Goal: Task Accomplishment & Management: Manage account settings

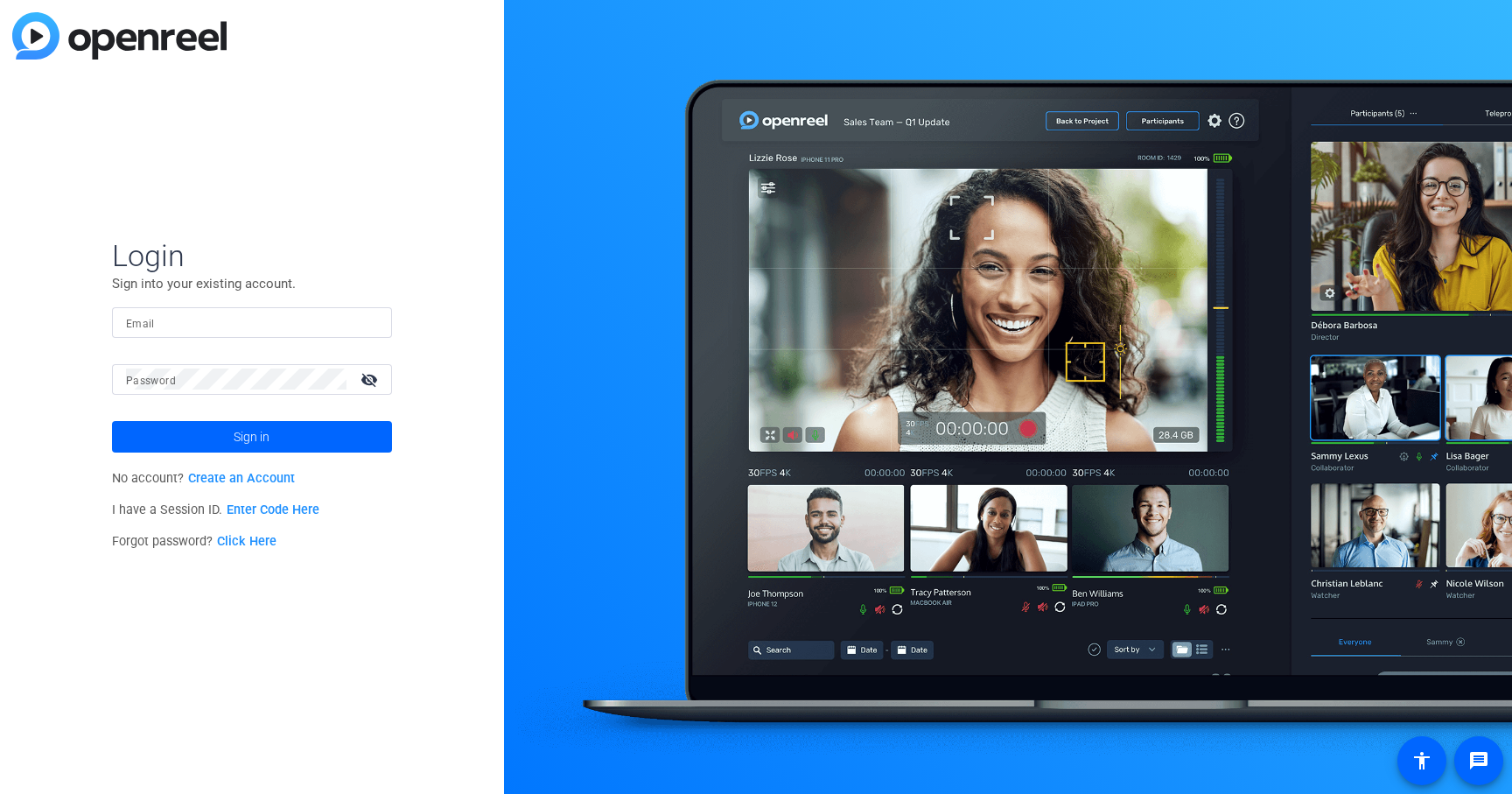
click at [243, 324] on input "Email" at bounding box center [252, 321] width 252 height 21
type input "[PERSON_NAME][EMAIL_ADDRESS][PERSON_NAME][DOMAIN_NAME]"
click at [258, 440] on span "Sign in" at bounding box center [252, 436] width 36 height 44
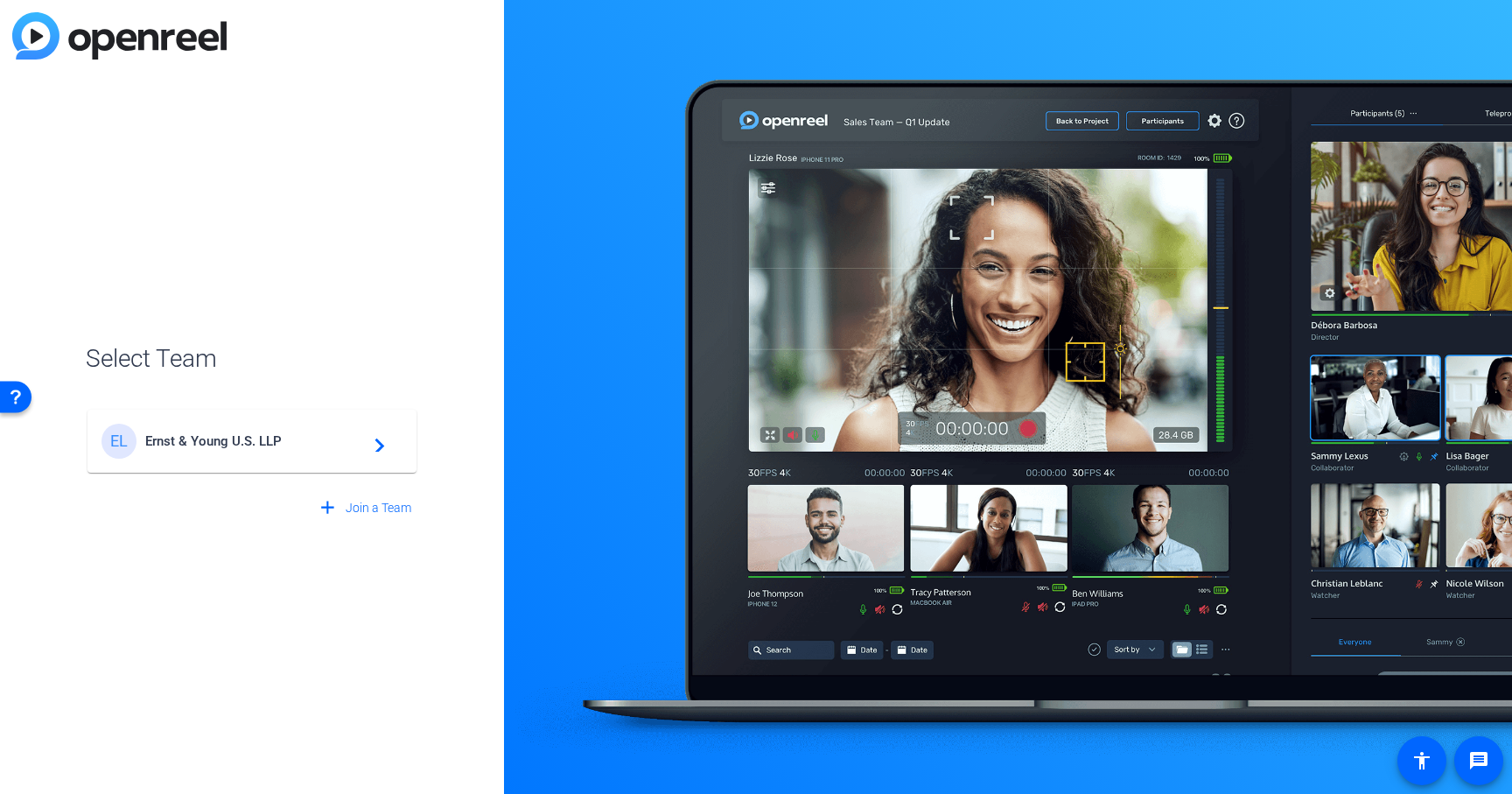
click at [253, 442] on span "Ernst & Young U.S. LLP" at bounding box center [254, 440] width 219 height 16
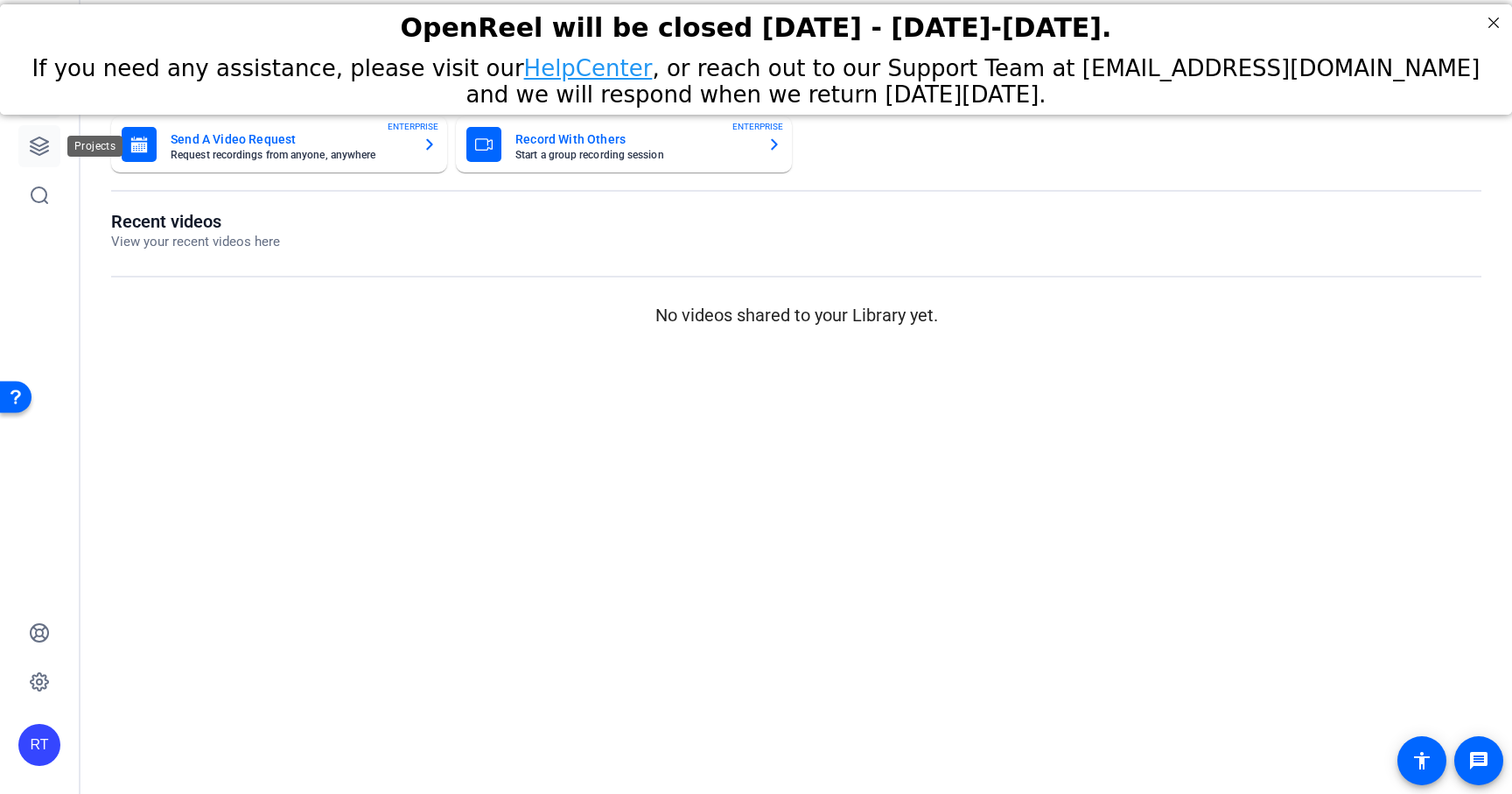
click at [36, 148] on icon at bounding box center [39, 146] width 18 height 18
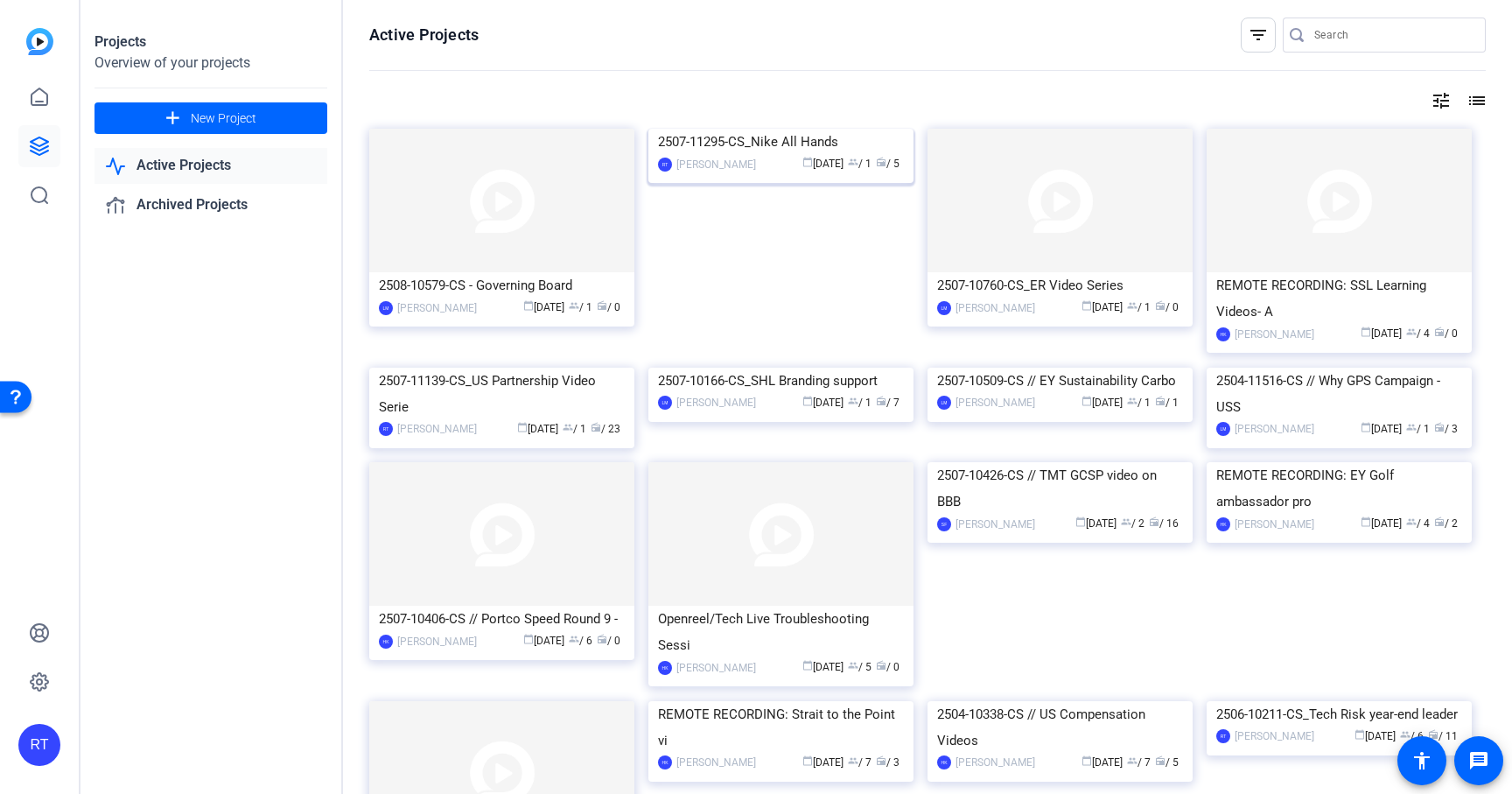
click at [723, 155] on div "2507-11295-CS_Nike All Hands" at bounding box center [781, 142] width 246 height 26
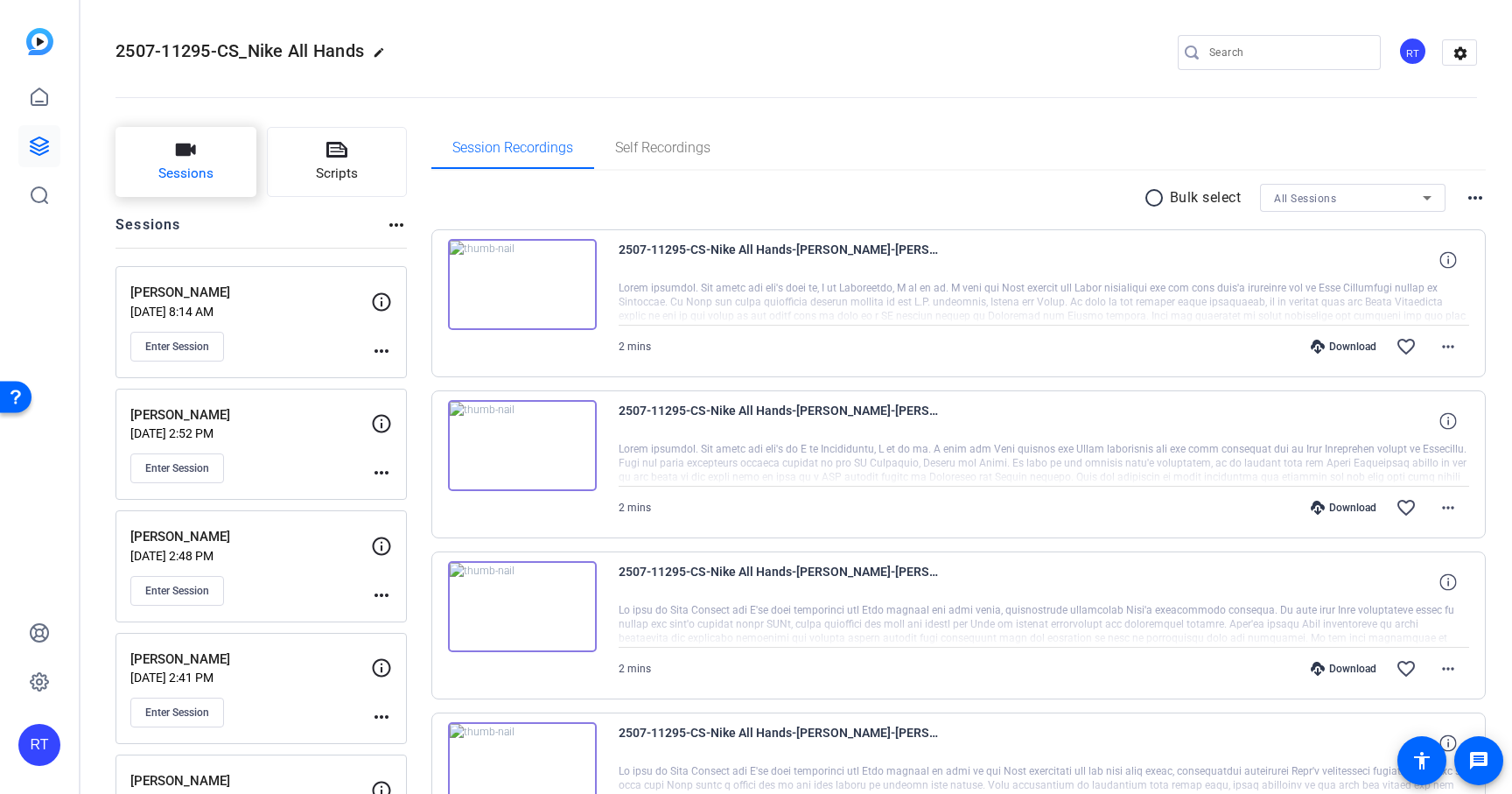
click at [217, 166] on button "Sessions" at bounding box center [186, 162] width 141 height 70
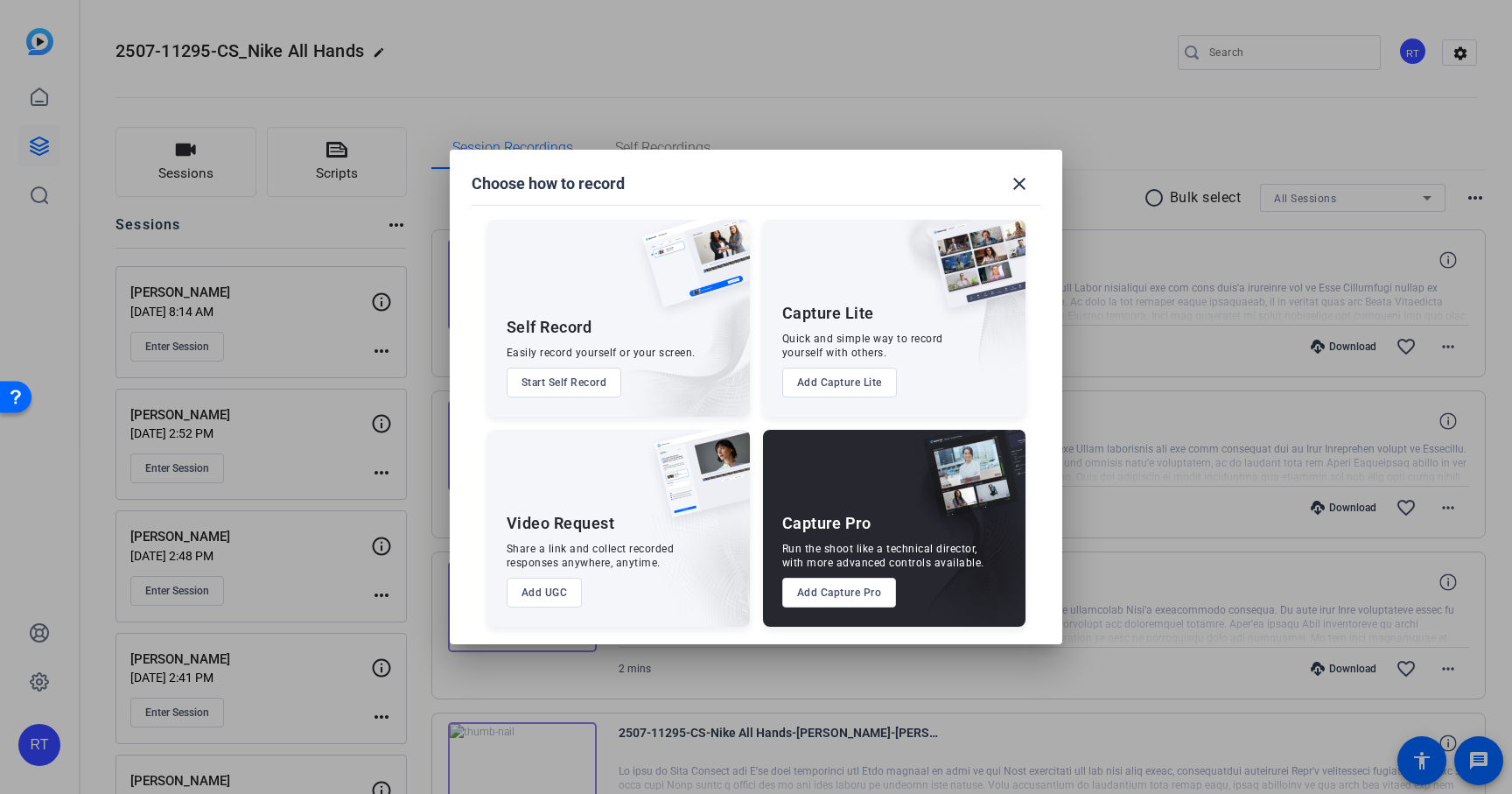
click at [841, 597] on button "Add Capture Pro" at bounding box center [839, 592] width 114 height 30
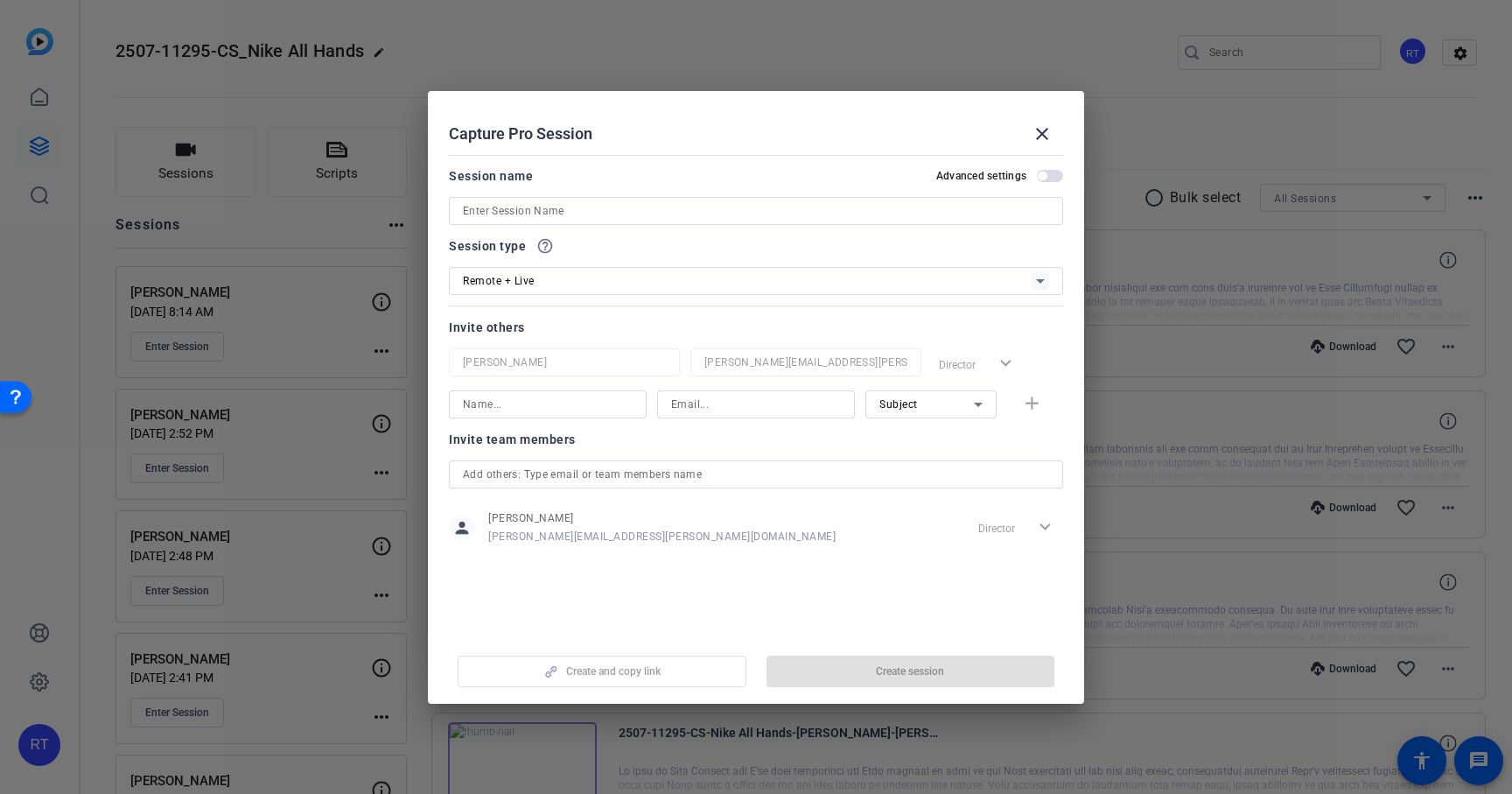
click at [530, 213] on input at bounding box center [755, 211] width 586 height 21
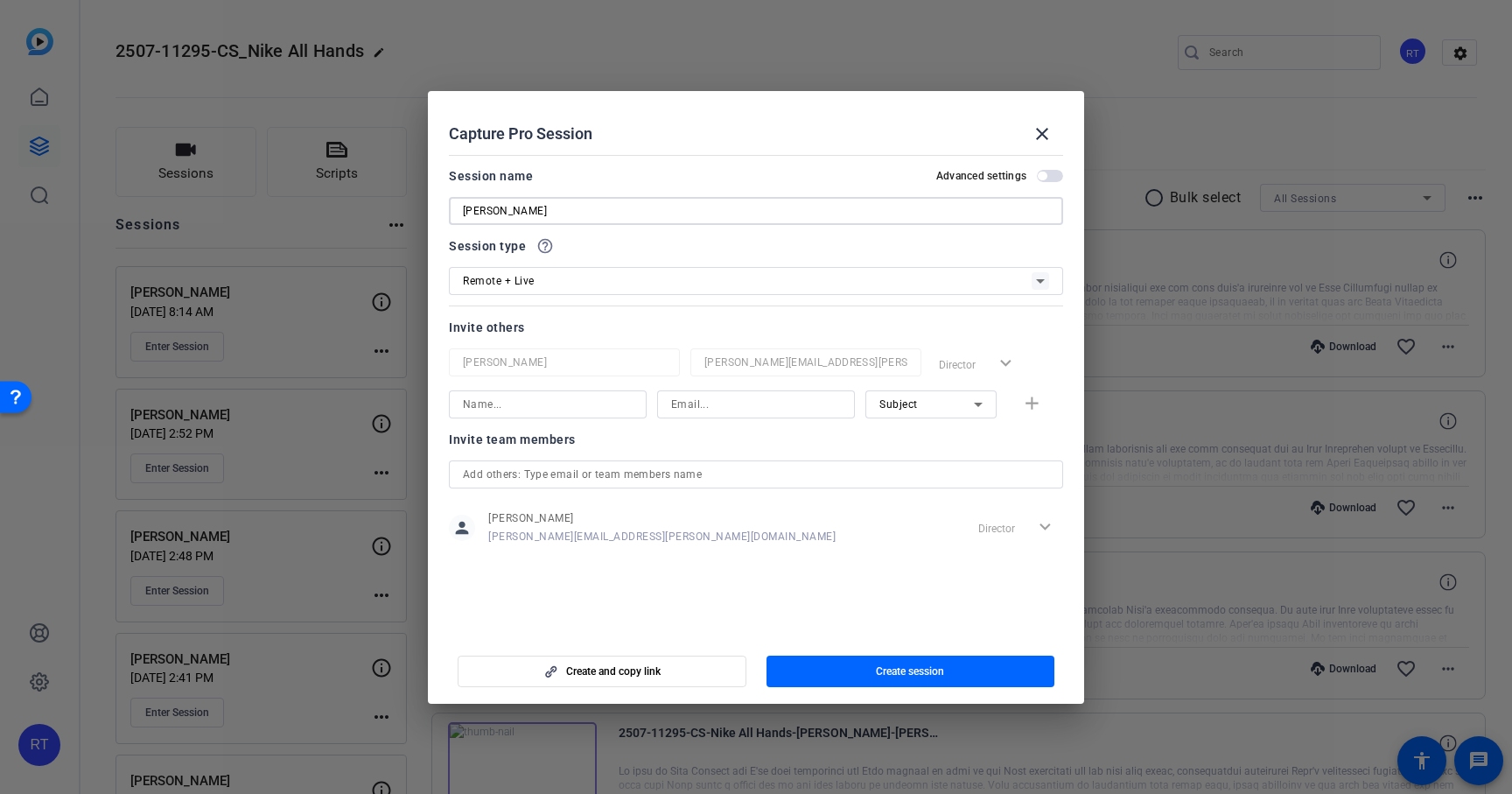
click at [501, 214] on input "[PERSON_NAME]" at bounding box center [755, 211] width 586 height 21
type input "[PERSON_NAME]"
click at [519, 276] on span "Remote + Live" at bounding box center [498, 280] width 72 height 12
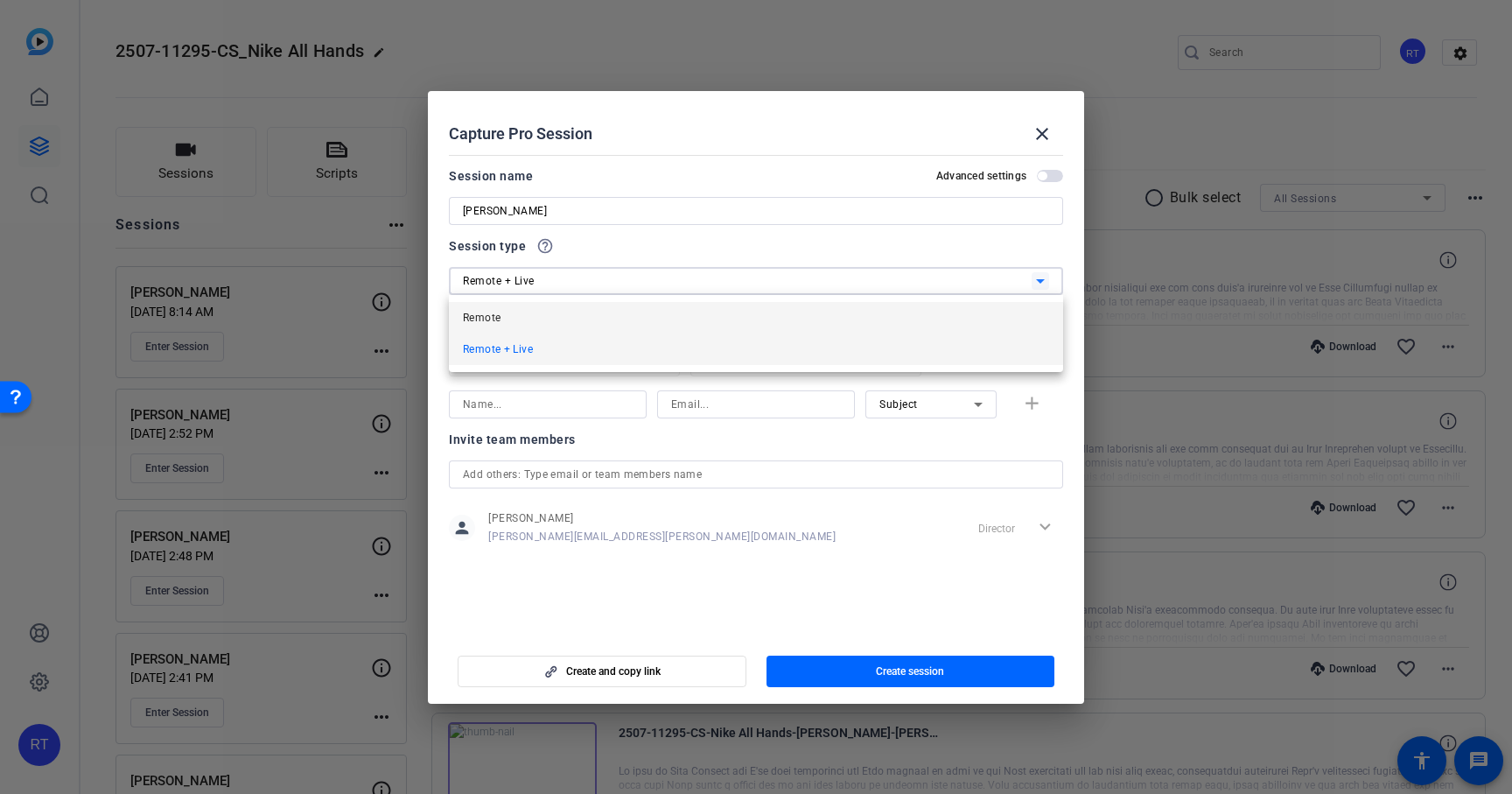
click at [487, 324] on span "Remote" at bounding box center [481, 318] width 38 height 21
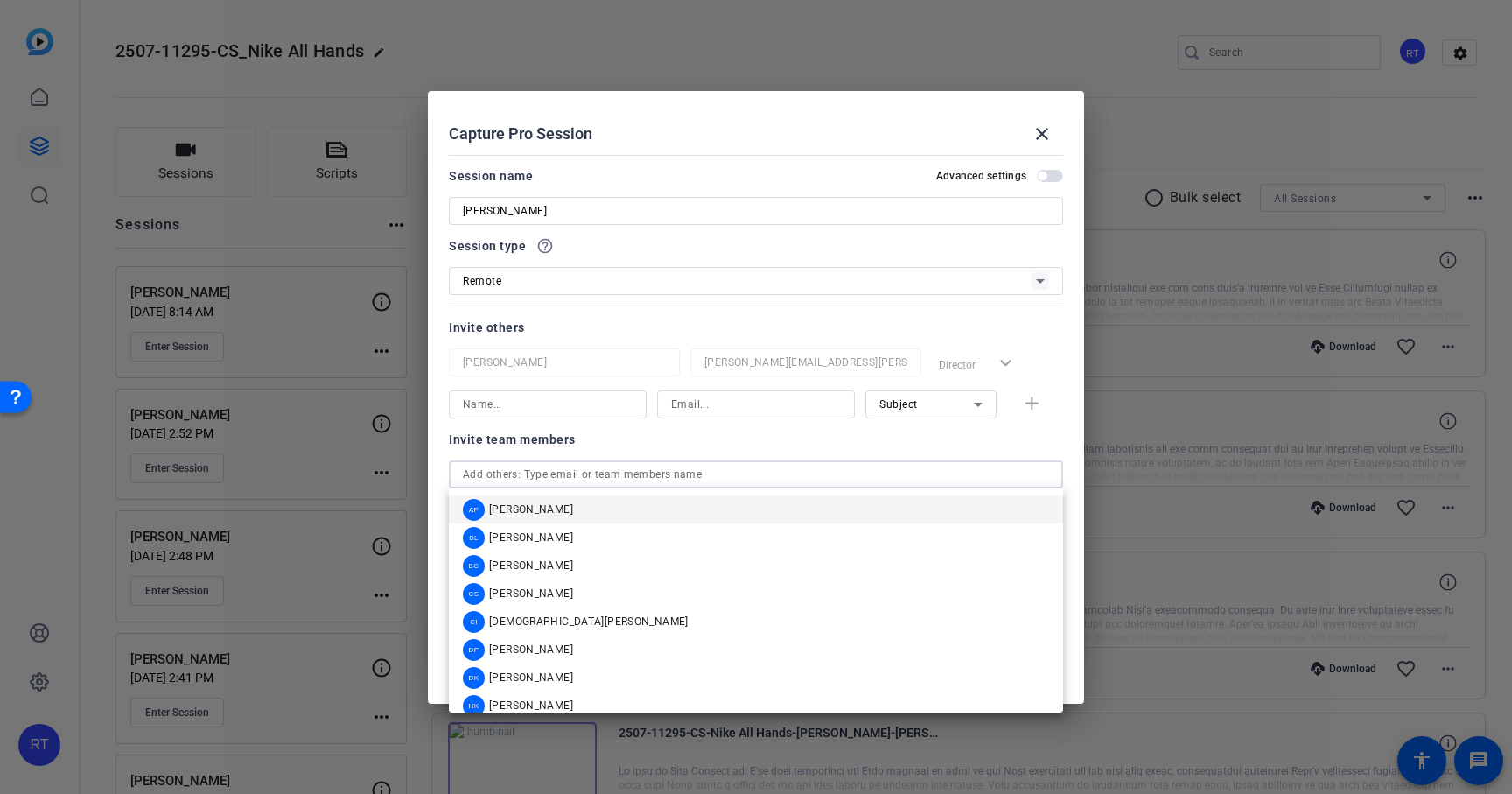
click at [585, 468] on input "text" at bounding box center [755, 474] width 586 height 21
click at [554, 566] on span "[PERSON_NAME]" at bounding box center [531, 565] width 84 height 14
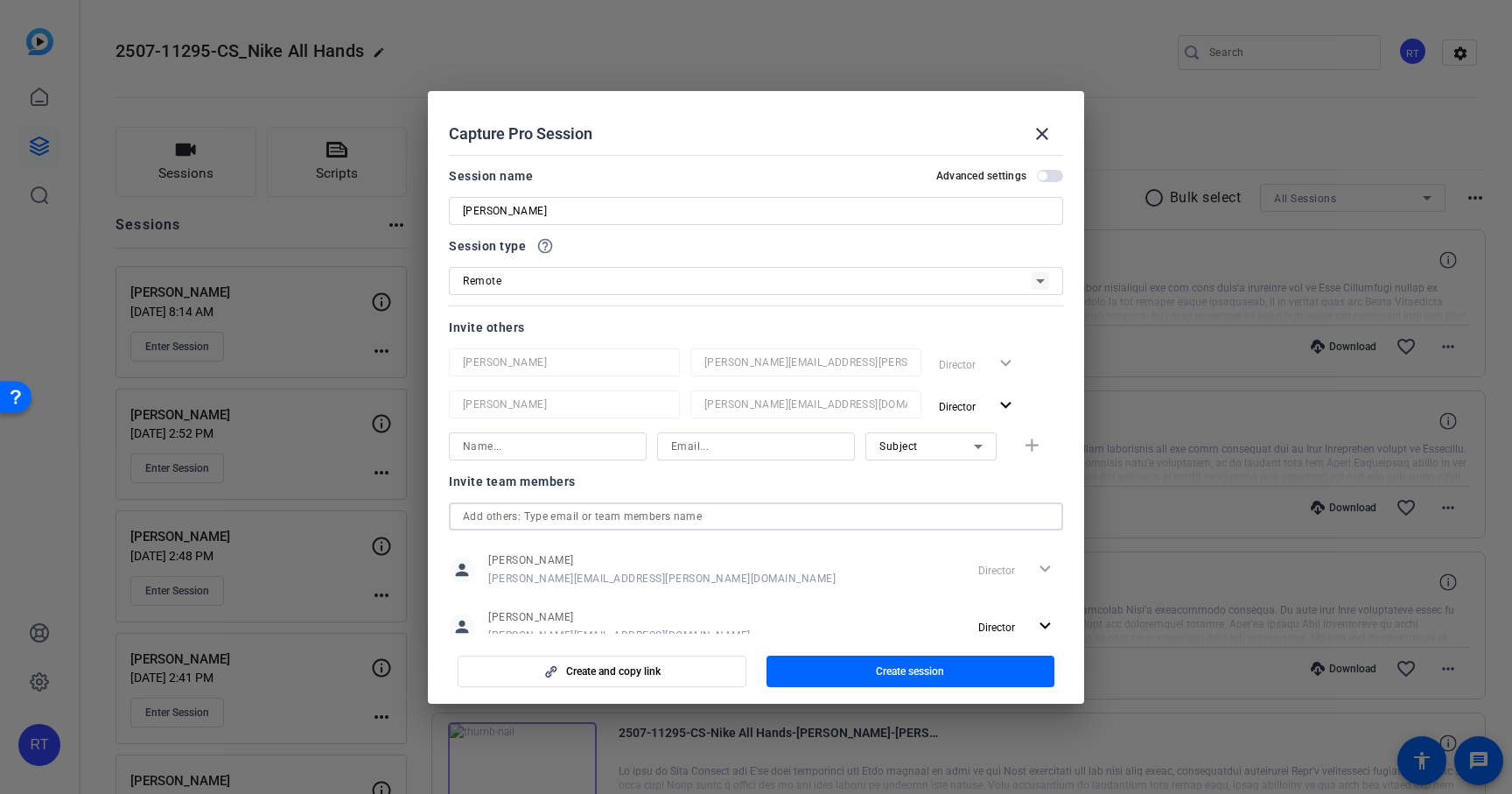
click at [560, 521] on input "text" at bounding box center [755, 516] width 586 height 21
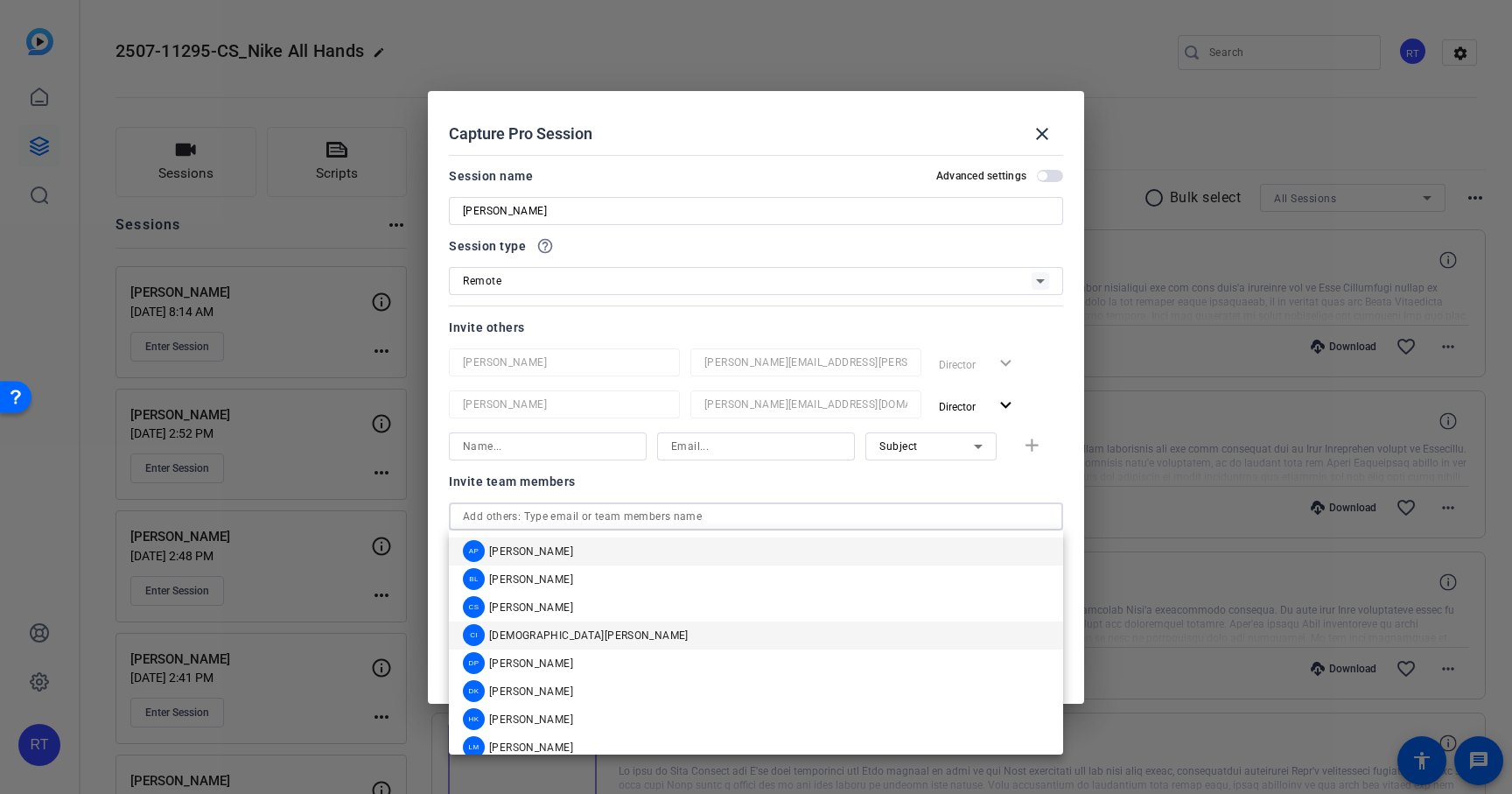
click at [543, 637] on span "[DEMOGRAPHIC_DATA][PERSON_NAME]" at bounding box center [589, 635] width 200 height 14
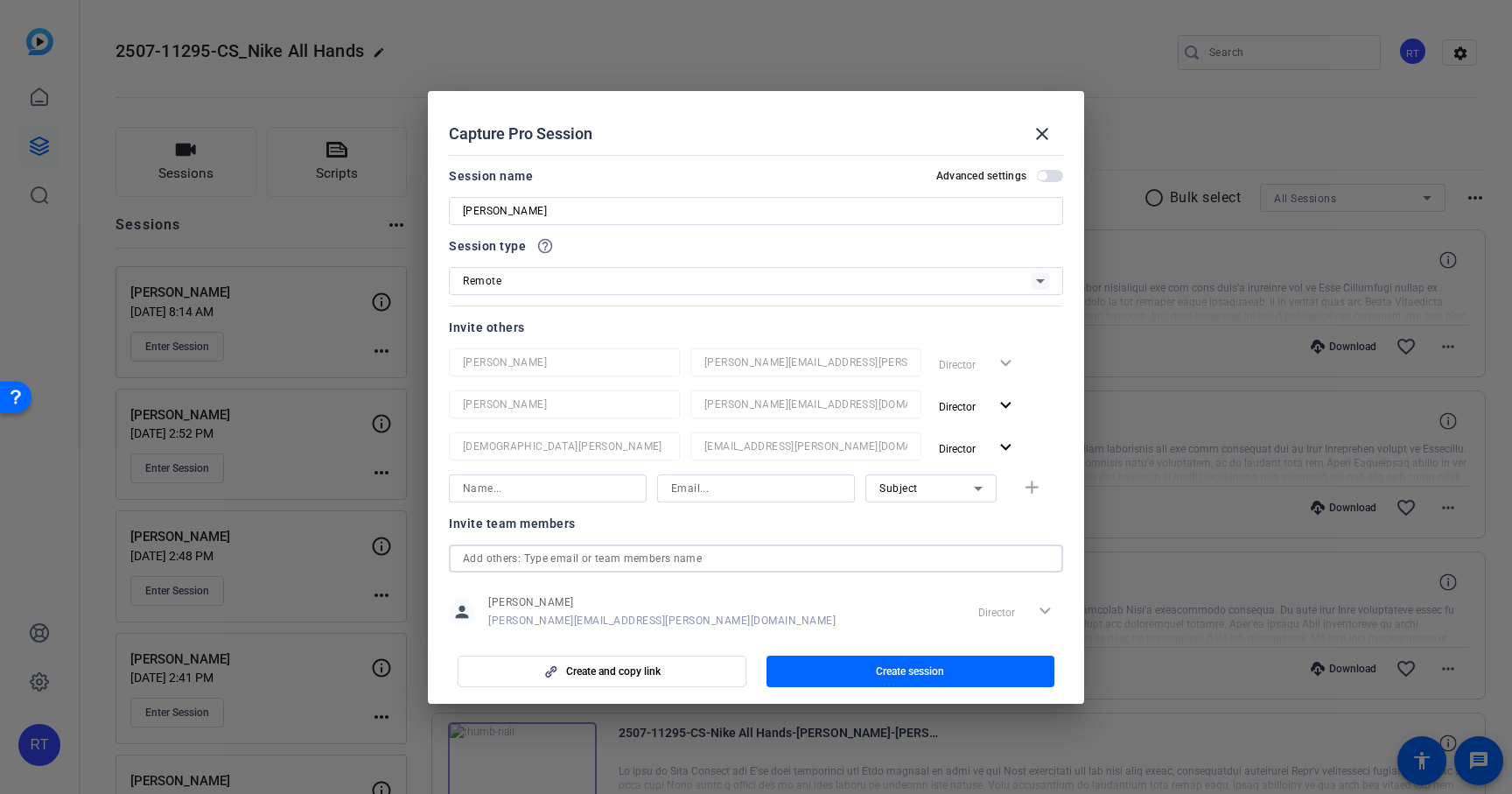
click at [539, 555] on input "text" at bounding box center [755, 558] width 586 height 21
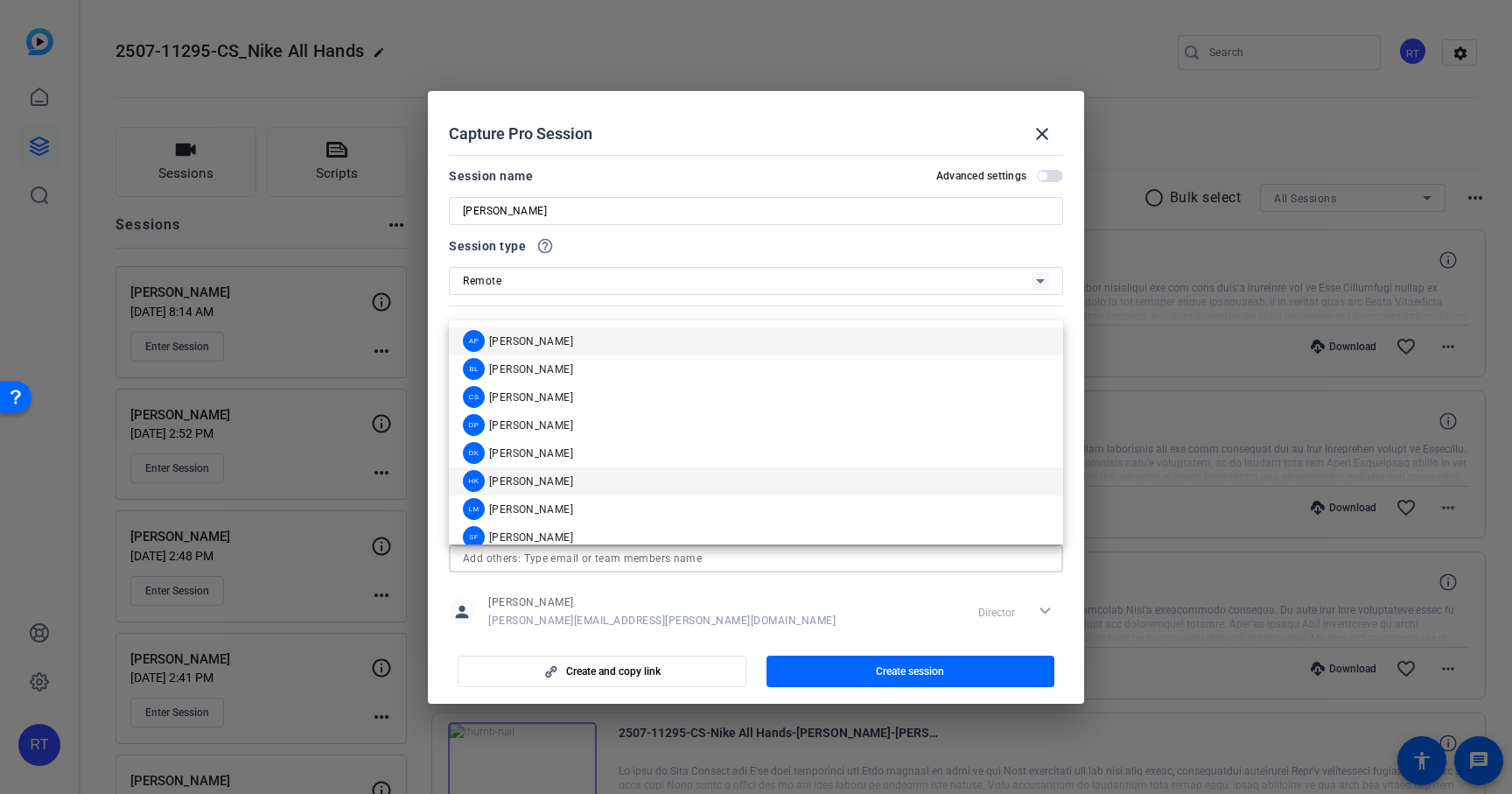
click at [528, 482] on span "[PERSON_NAME]" at bounding box center [531, 481] width 84 height 14
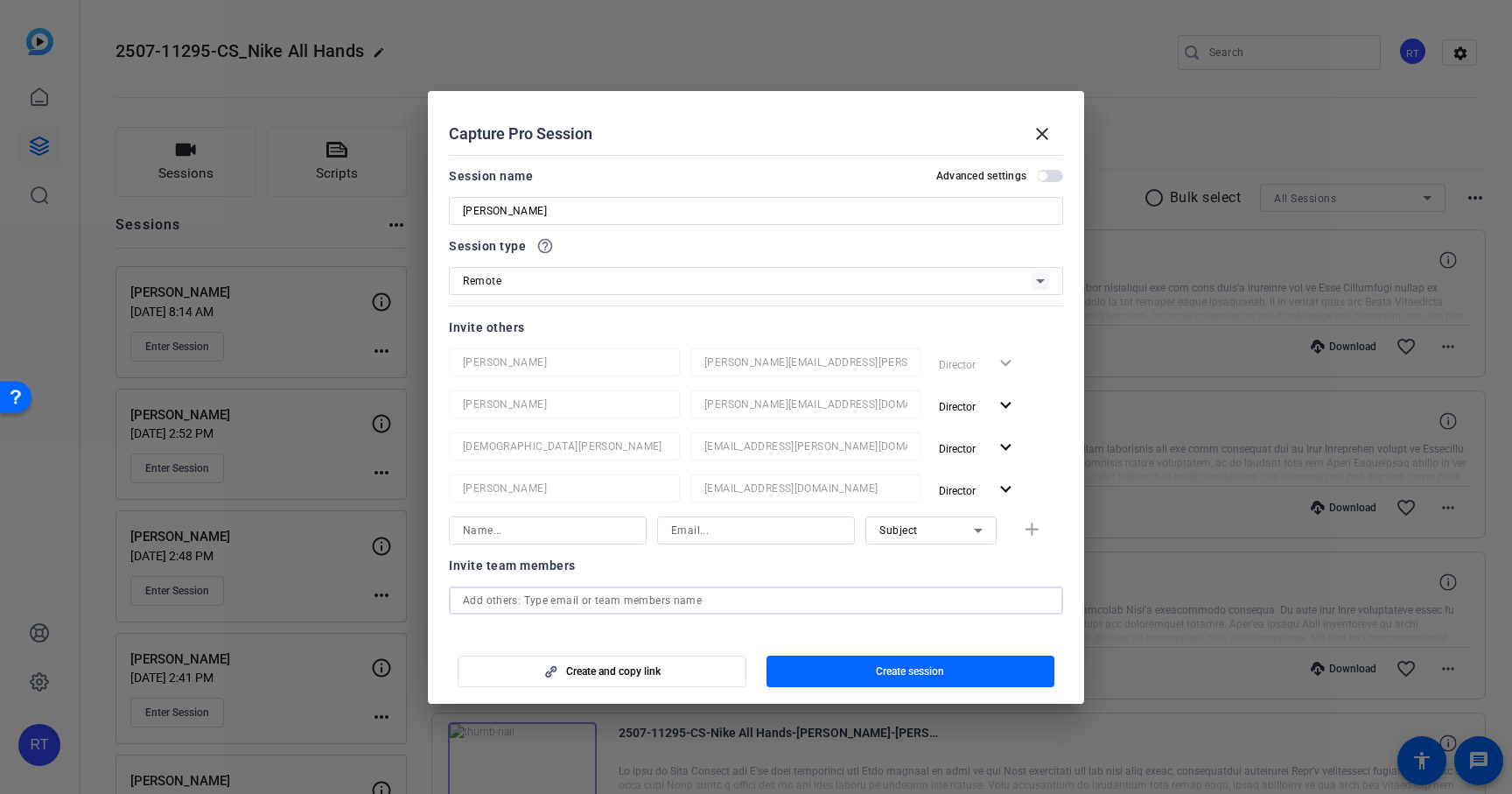
click at [540, 601] on input "text" at bounding box center [755, 600] width 586 height 21
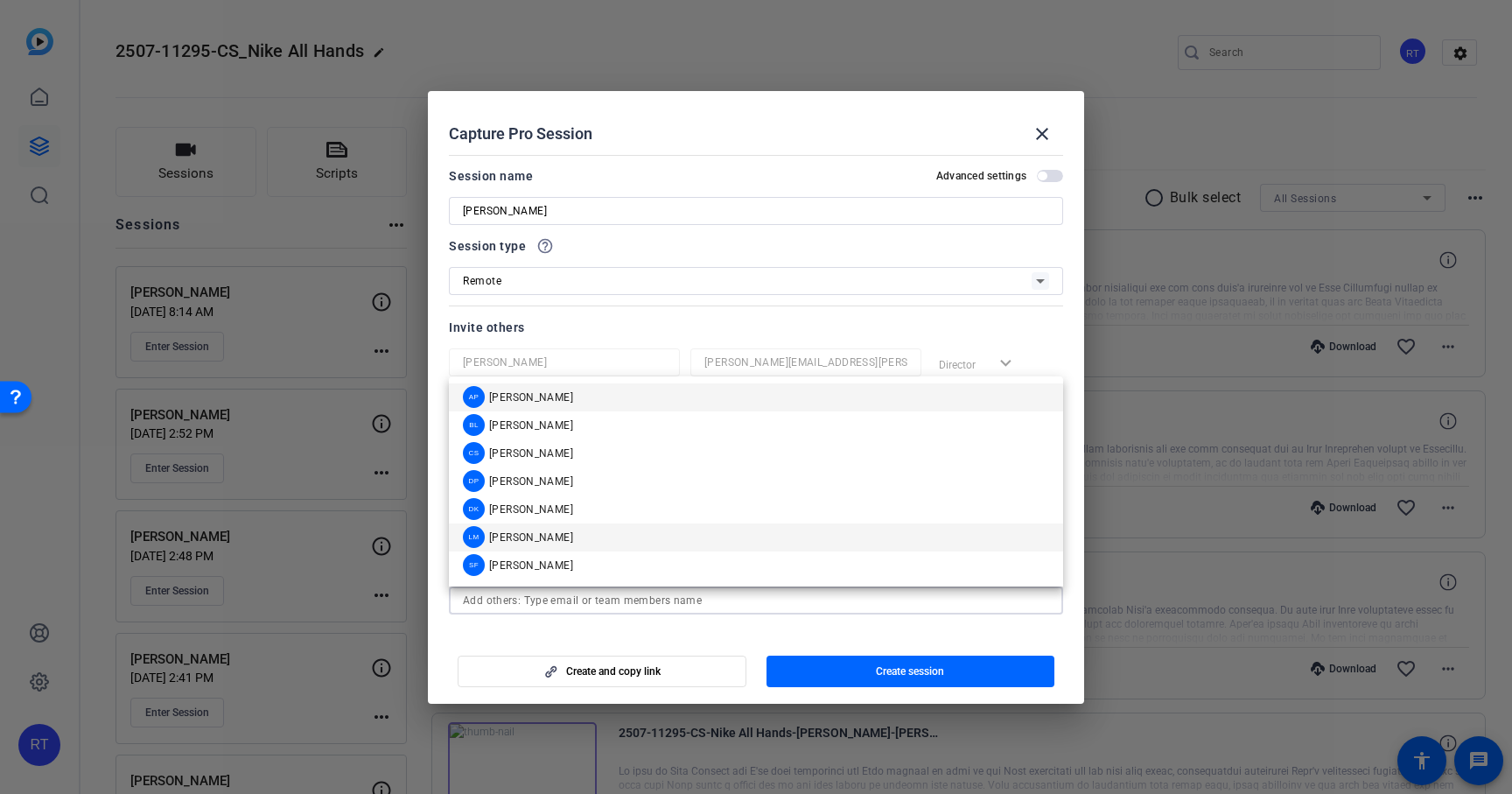
click at [531, 531] on span "[PERSON_NAME]" at bounding box center [531, 537] width 84 height 14
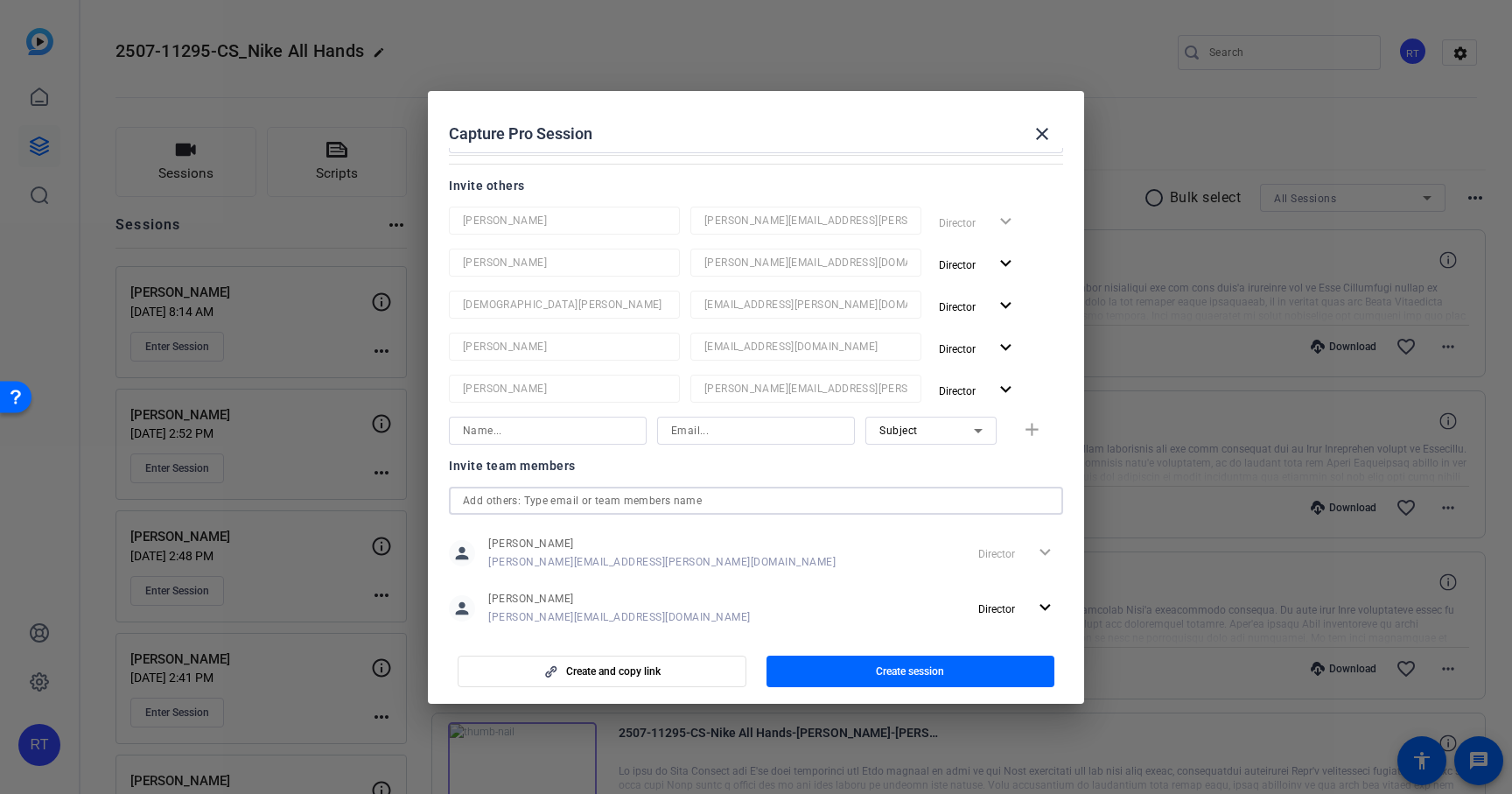
scroll to position [147, 0]
click at [550, 499] on input "text" at bounding box center [755, 495] width 586 height 21
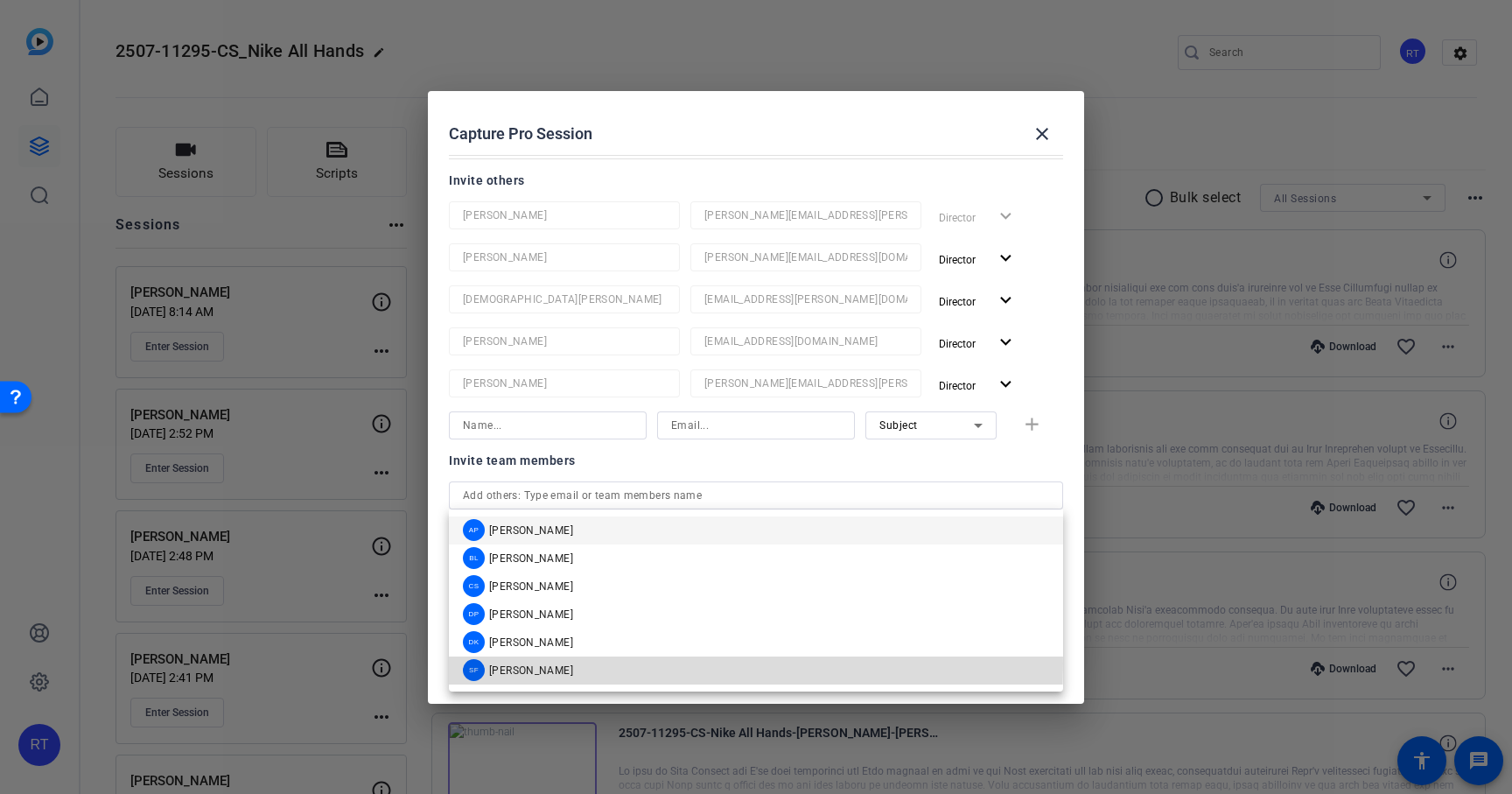
click at [521, 663] on span "[PERSON_NAME]" at bounding box center [531, 670] width 84 height 14
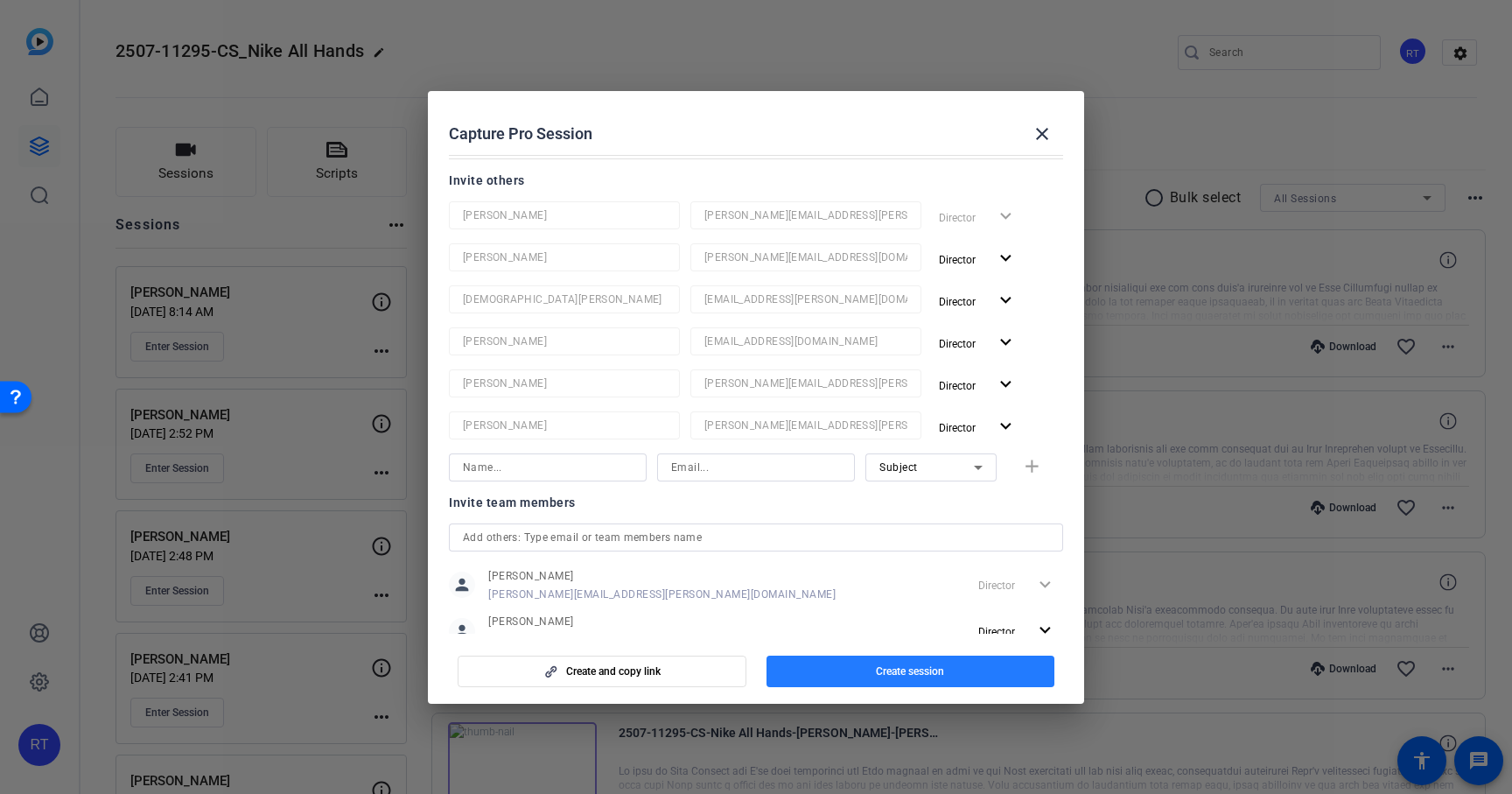
click at [838, 666] on span "button" at bounding box center [910, 670] width 289 height 42
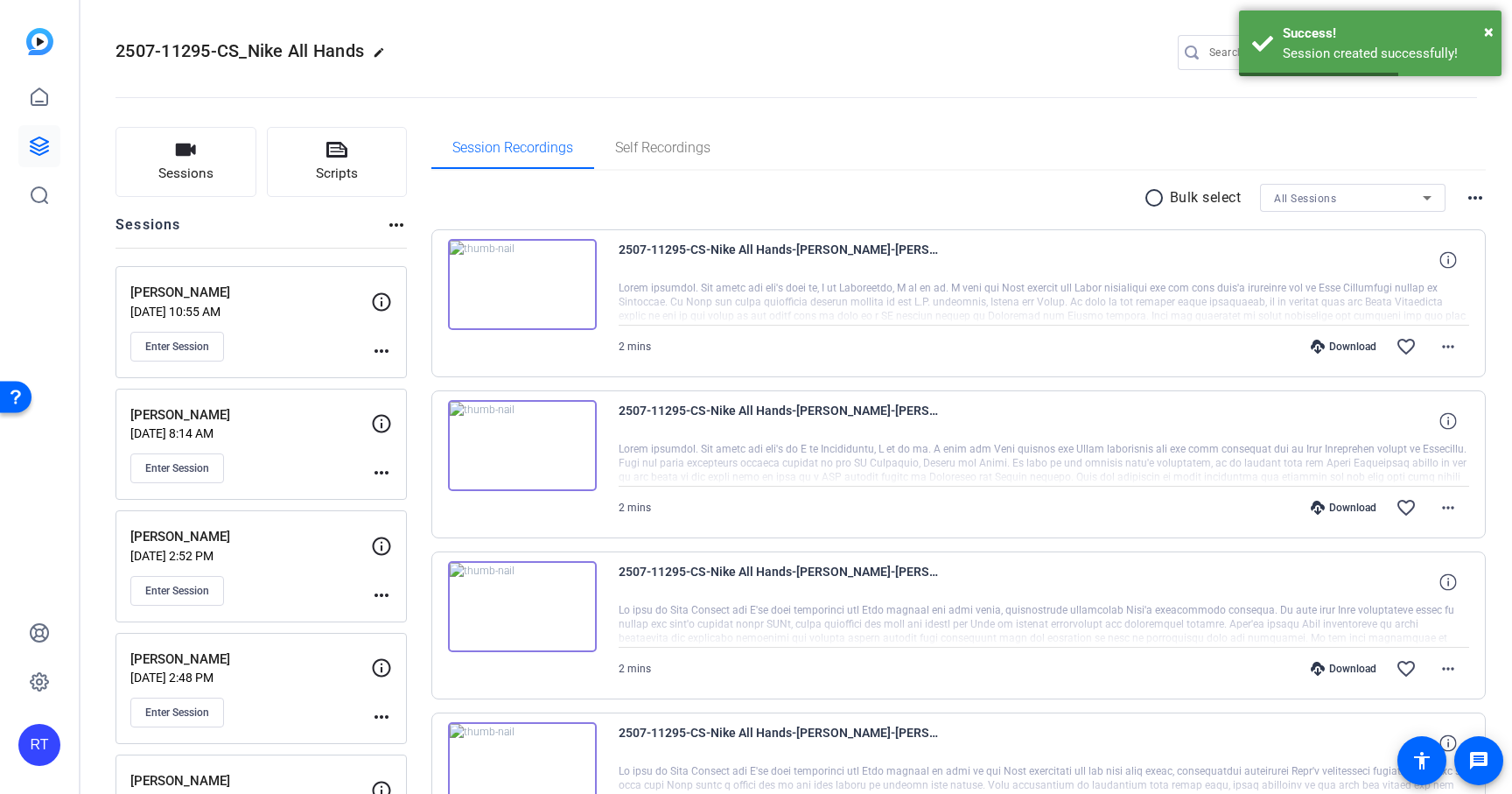
click at [379, 350] on mat-icon "more_horiz" at bounding box center [382, 351] width 21 height 21
click at [398, 374] on span "Edit Session" at bounding box center [425, 376] width 80 height 21
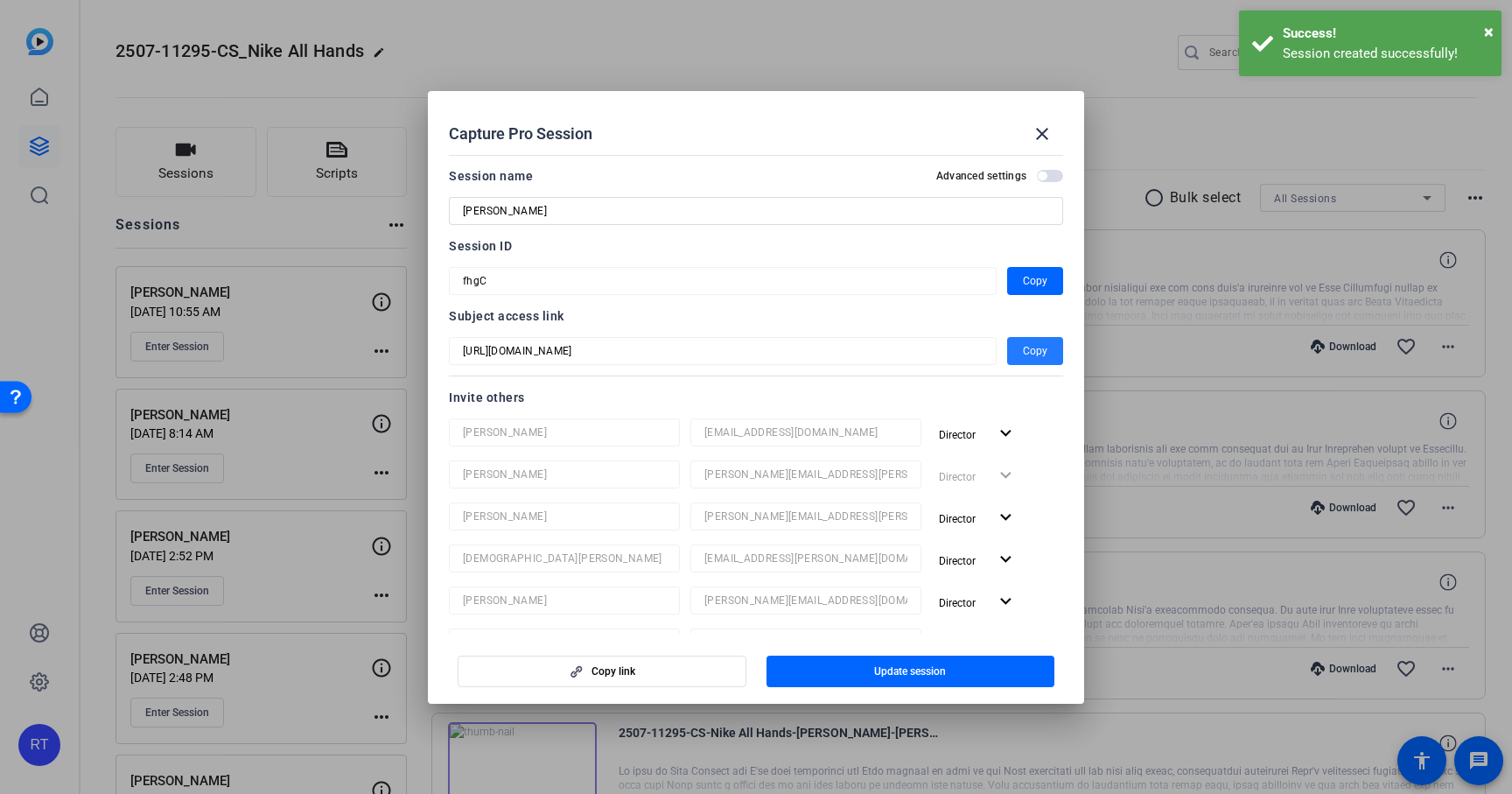
click at [1031, 345] on span "Copy" at bounding box center [1036, 351] width 24 height 21
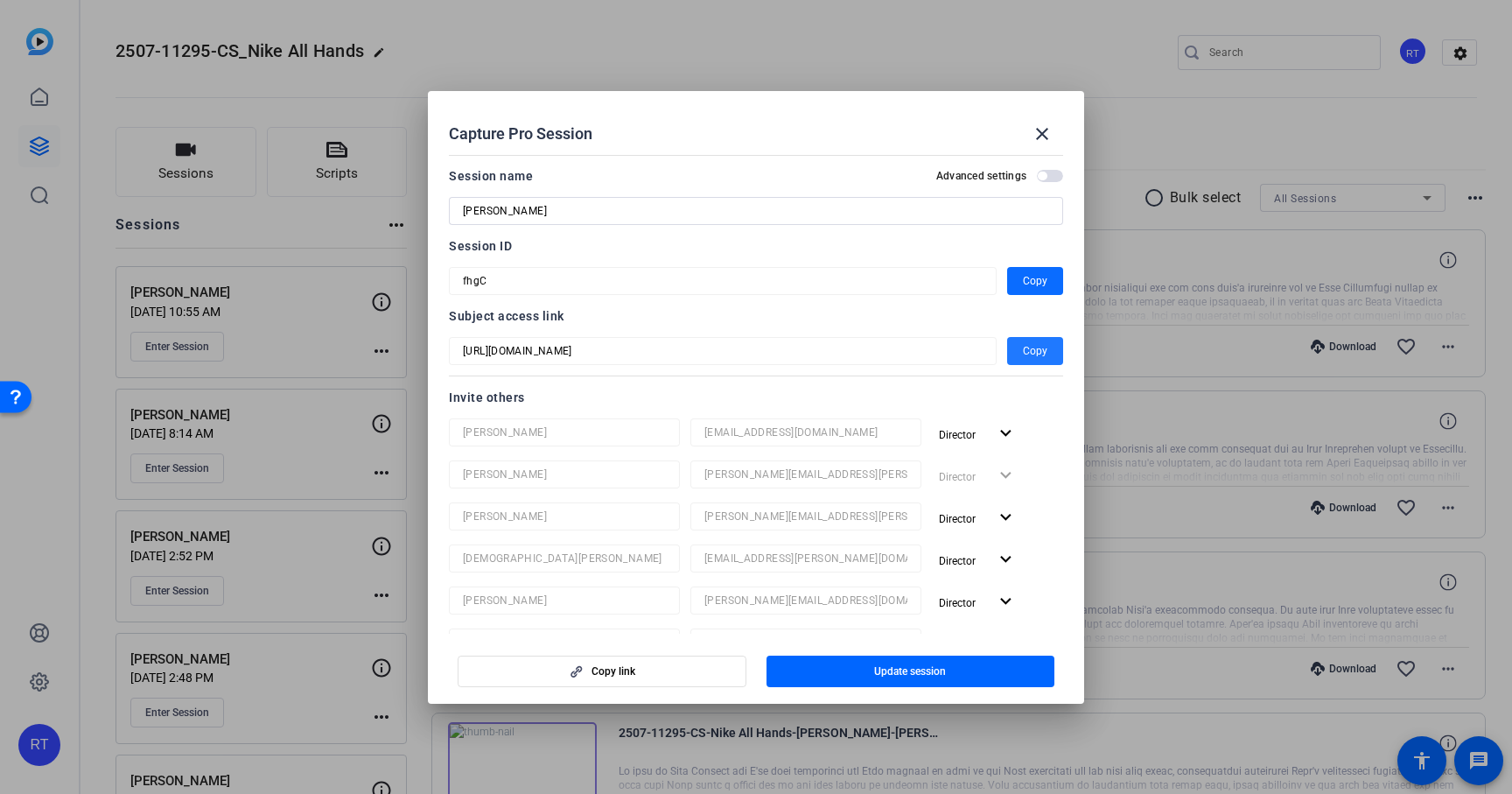
click at [1027, 279] on span "Copy" at bounding box center [1036, 280] width 24 height 21
click at [1038, 346] on span "Copy" at bounding box center [1036, 351] width 24 height 21
click at [1036, 129] on mat-icon "close" at bounding box center [1042, 134] width 21 height 21
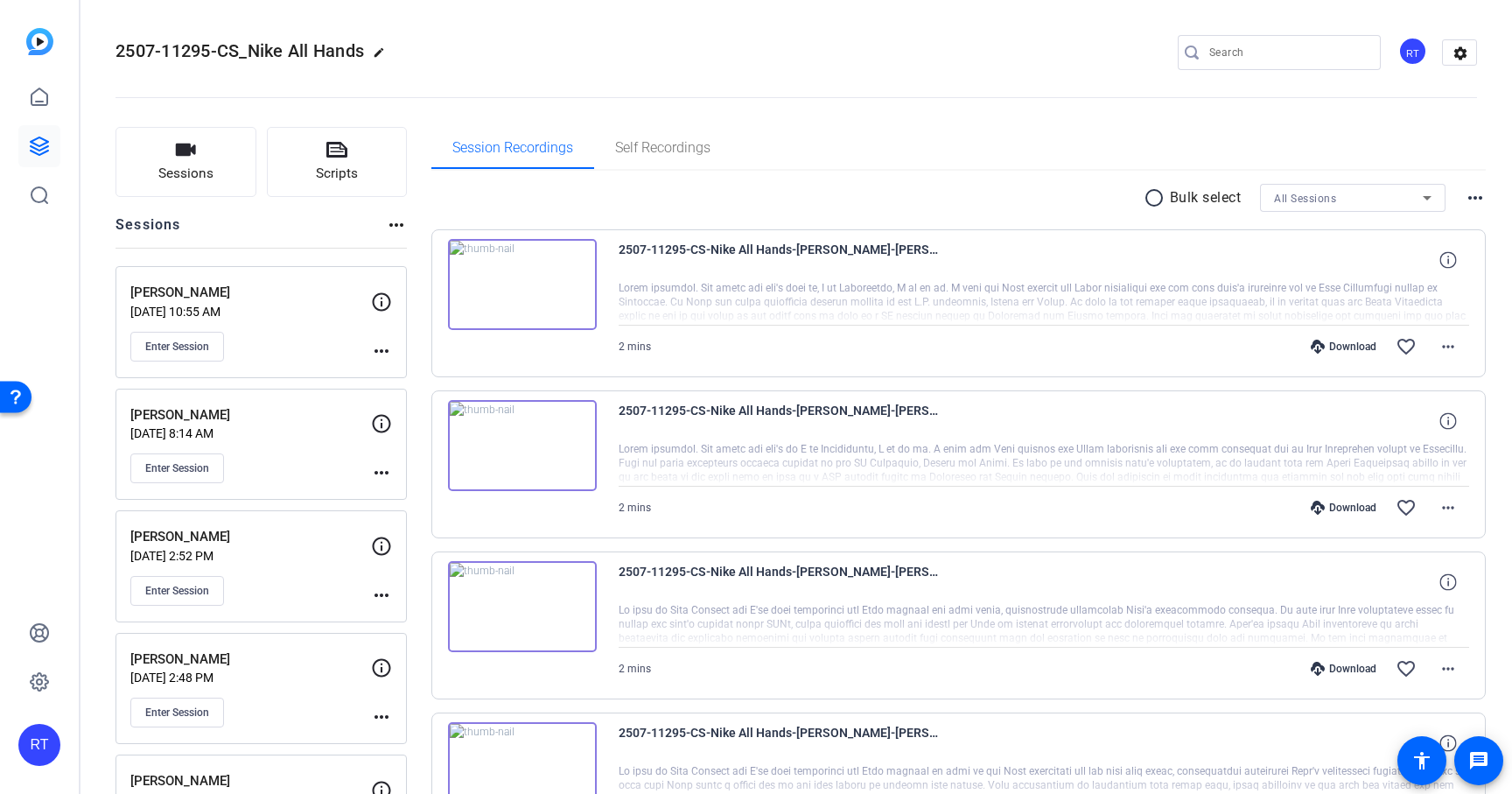
click at [714, 194] on div "radio_button_unchecked Bulk select All Sessions more_horiz" at bounding box center [959, 198] width 1055 height 28
